Goal: Check status: Check status

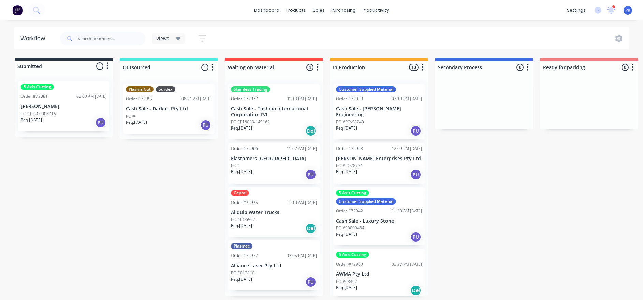
drag, startPoint x: 145, startPoint y: 219, endPoint x: 145, endPoint y: 216, distance: 3.8
click at [145, 219] on div "Submitted 1 Status colour #273444 hex #273444 Save Cancel Summaries Total order…" at bounding box center [613, 177] width 1237 height 239
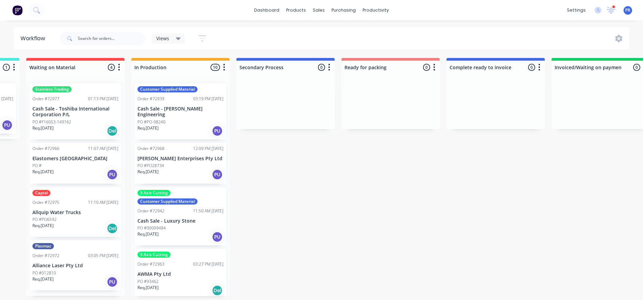
drag, startPoint x: 145, startPoint y: 216, endPoint x: 179, endPoint y: 209, distance: 34.8
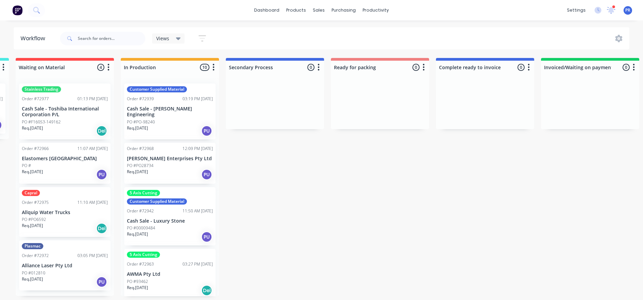
scroll to position [4, 209]
click at [60, 163] on div "PO #" at bounding box center [65, 166] width 86 height 6
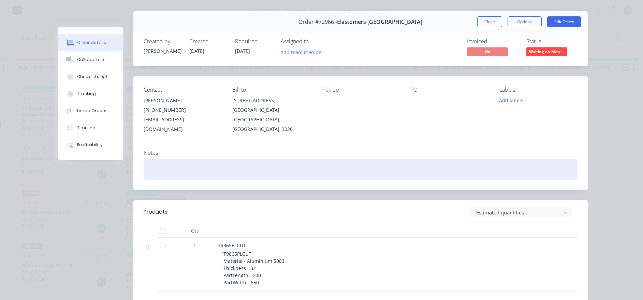
scroll to position [0, 0]
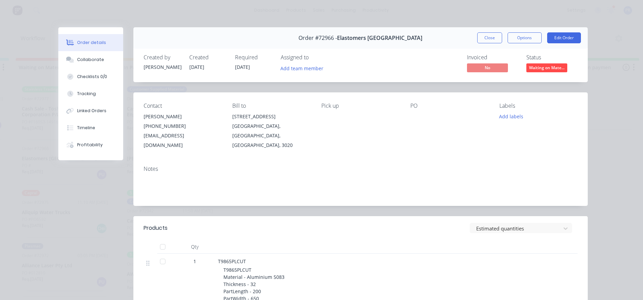
click at [476, 39] on button "Close" at bounding box center [489, 37] width 25 height 11
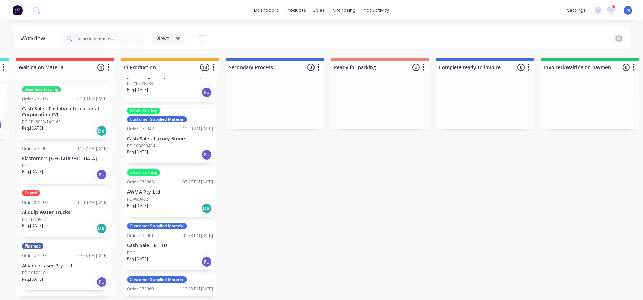
scroll to position [51, 0]
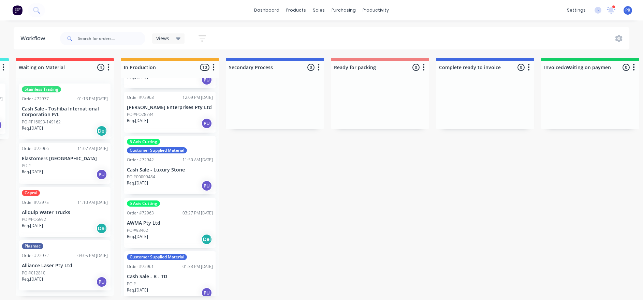
click at [160, 167] on p "Cash Sale - Luxury Stone" at bounding box center [170, 170] width 86 height 6
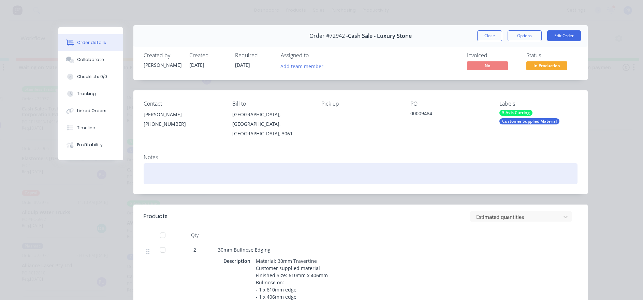
scroll to position [0, 0]
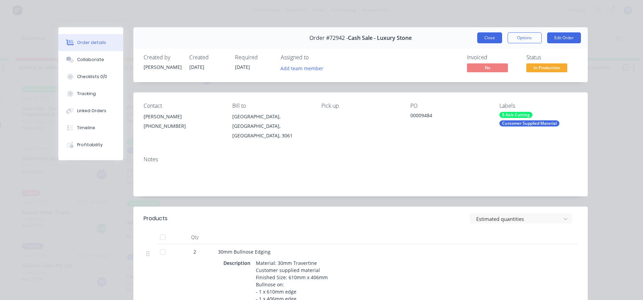
click at [476, 35] on button "Close" at bounding box center [489, 37] width 25 height 11
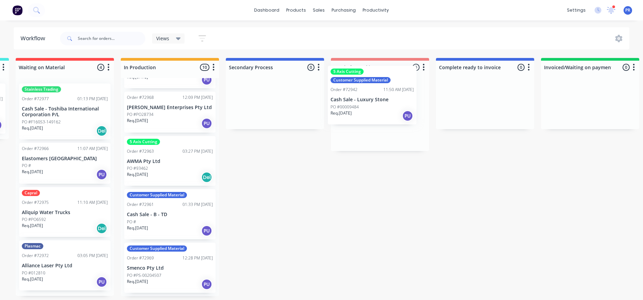
drag, startPoint x: 167, startPoint y: 159, endPoint x: 371, endPoint y: 97, distance: 212.8
click at [372, 98] on div "Submitted 1 Status colour #273444 hex #273444 Save Cancel Summaries Total order…" at bounding box center [404, 177] width 1237 height 239
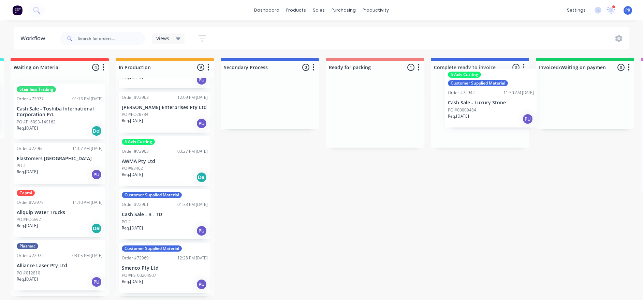
drag, startPoint x: 384, startPoint y: 105, endPoint x: 501, endPoint y: 87, distance: 118.4
click at [476, 88] on div "Submitted 1 Status colour #273444 hex #273444 Save Cancel Summaries Total order…" at bounding box center [399, 177] width 1237 height 239
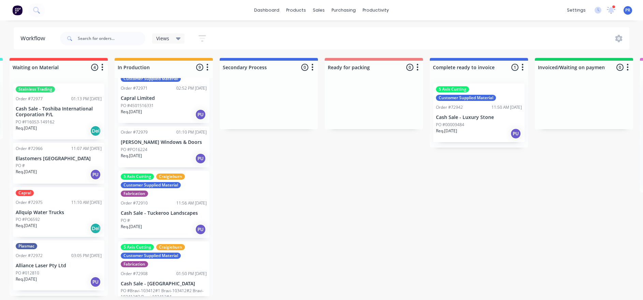
scroll to position [285, 0]
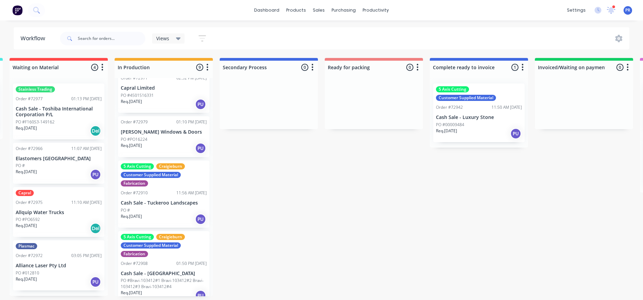
click at [238, 220] on div "Submitted 1 Status colour #273444 hex #273444 Save Cancel Summaries Total order…" at bounding box center [398, 177] width 1237 height 239
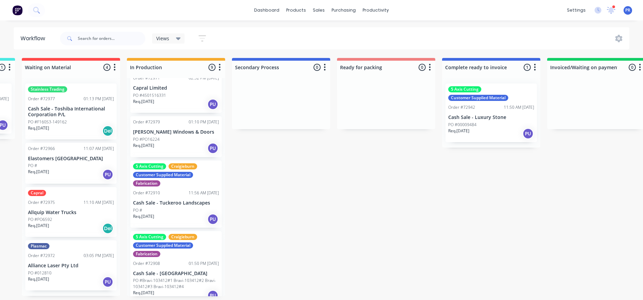
drag, startPoint x: 257, startPoint y: 173, endPoint x: 250, endPoint y: 173, distance: 7.5
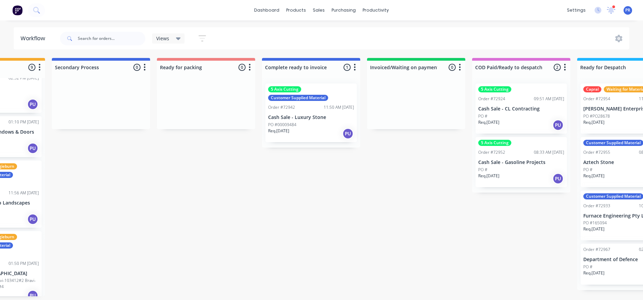
scroll to position [4, 514]
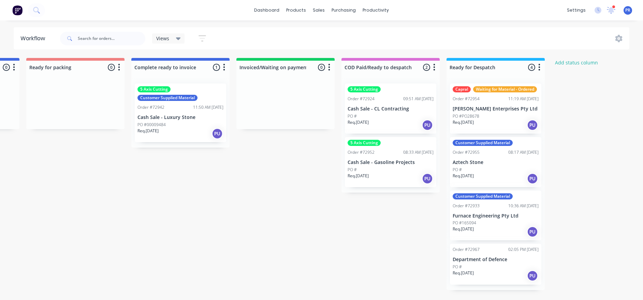
drag, startPoint x: 273, startPoint y: 173, endPoint x: 331, endPoint y: 172, distance: 58.0
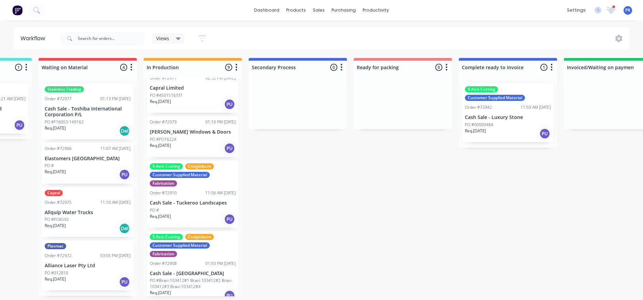
drag, startPoint x: 353, startPoint y: 233, endPoint x: 305, endPoint y: 228, distance: 48.0
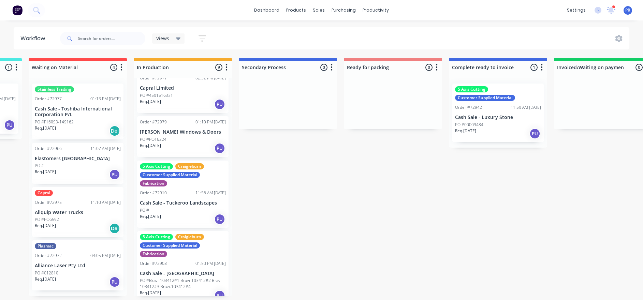
drag, startPoint x: 316, startPoint y: 230, endPoint x: 325, endPoint y: 229, distance: 8.9
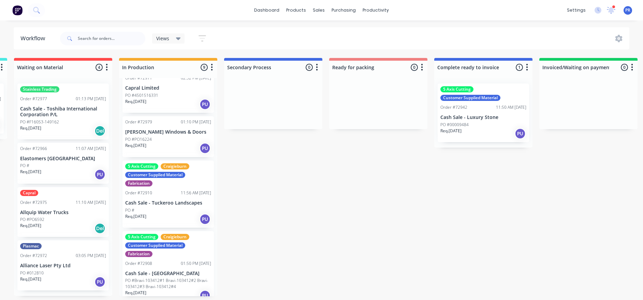
scroll to position [4, 233]
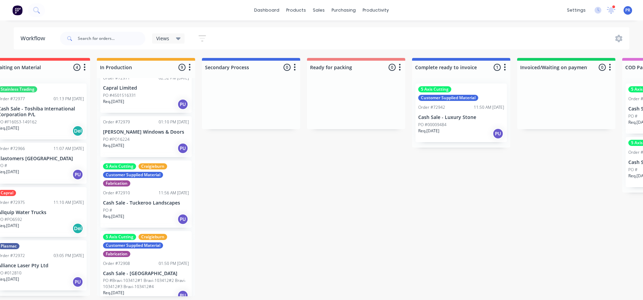
drag, startPoint x: 249, startPoint y: 194, endPoint x: 273, endPoint y: 197, distance: 24.0
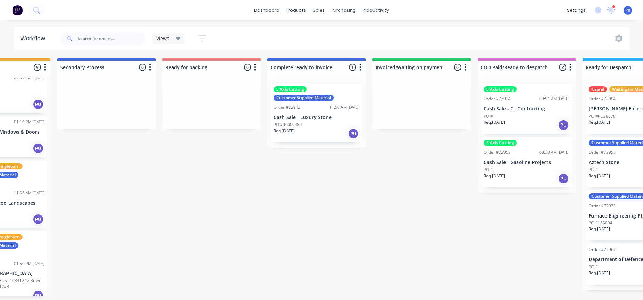
drag, startPoint x: 304, startPoint y: 219, endPoint x: 333, endPoint y: 215, distance: 30.0
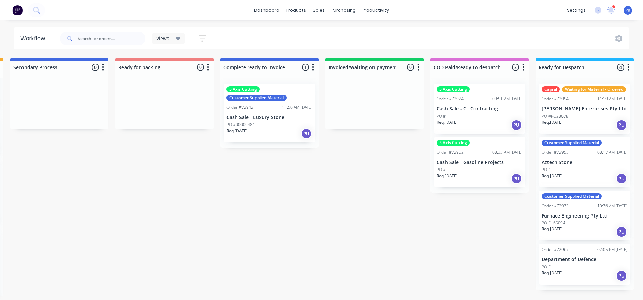
drag, startPoint x: 333, startPoint y: 215, endPoint x: 349, endPoint y: 216, distance: 16.1
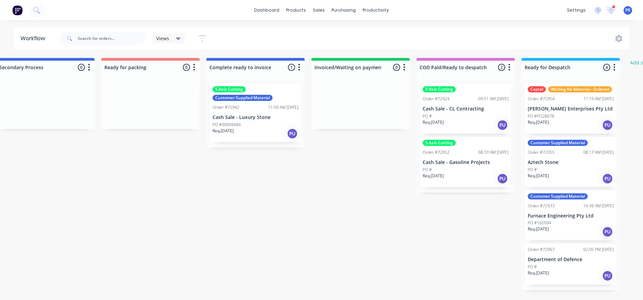
drag, startPoint x: 349, startPoint y: 216, endPoint x: 364, endPoint y: 213, distance: 15.1
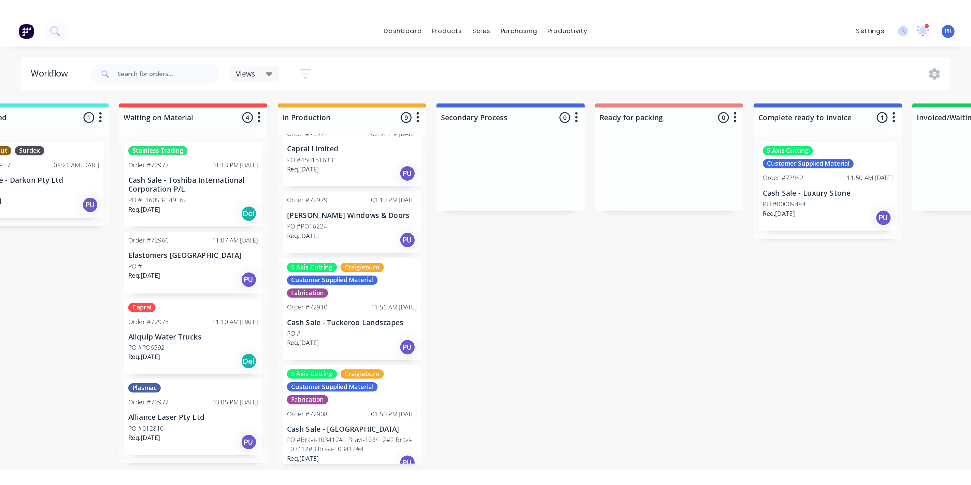
scroll to position [4, 0]
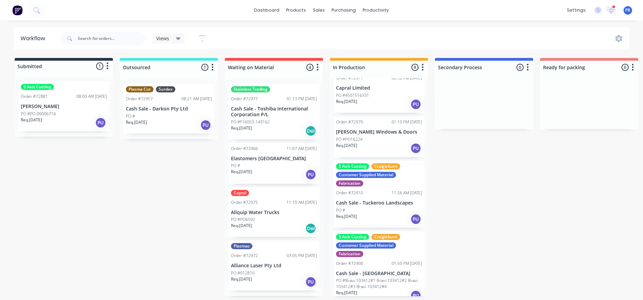
drag, startPoint x: 270, startPoint y: 226, endPoint x: 190, endPoint y: 222, distance: 79.9
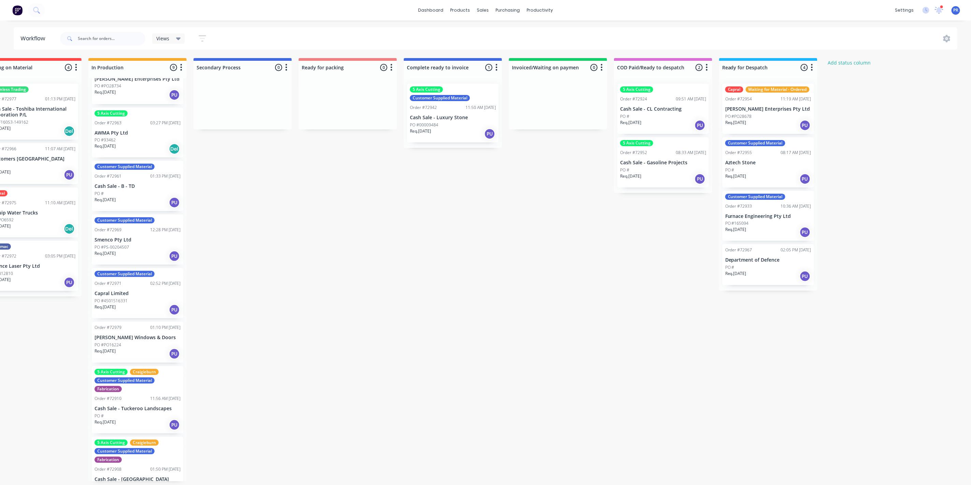
scroll to position [4, 243]
click at [476, 114] on div "PO #PO28678" at bounding box center [767, 116] width 86 height 6
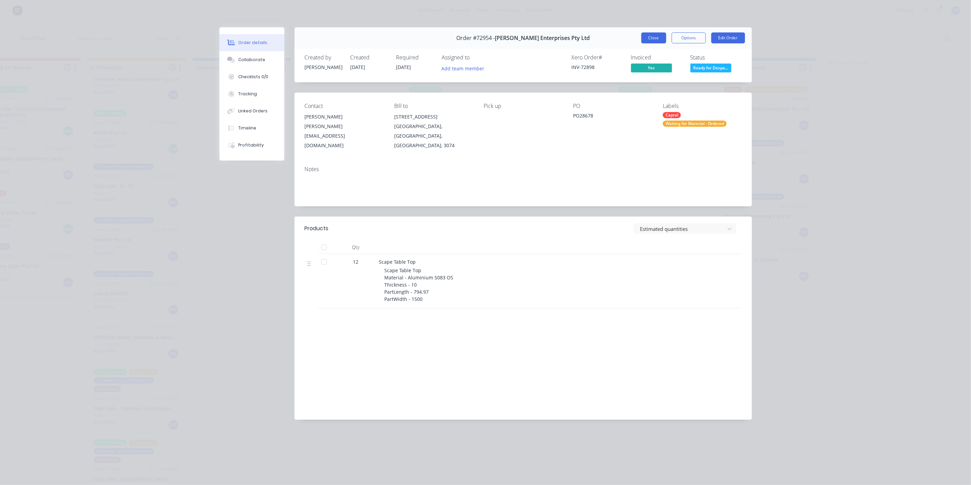
click at [476, 39] on button "Close" at bounding box center [653, 37] width 25 height 11
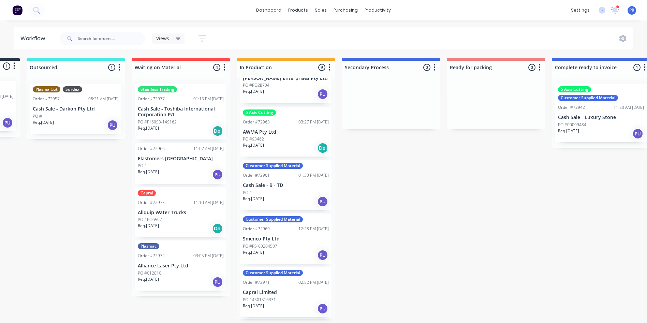
scroll to position [1, 0]
